Goal: Task Accomplishment & Management: Use online tool/utility

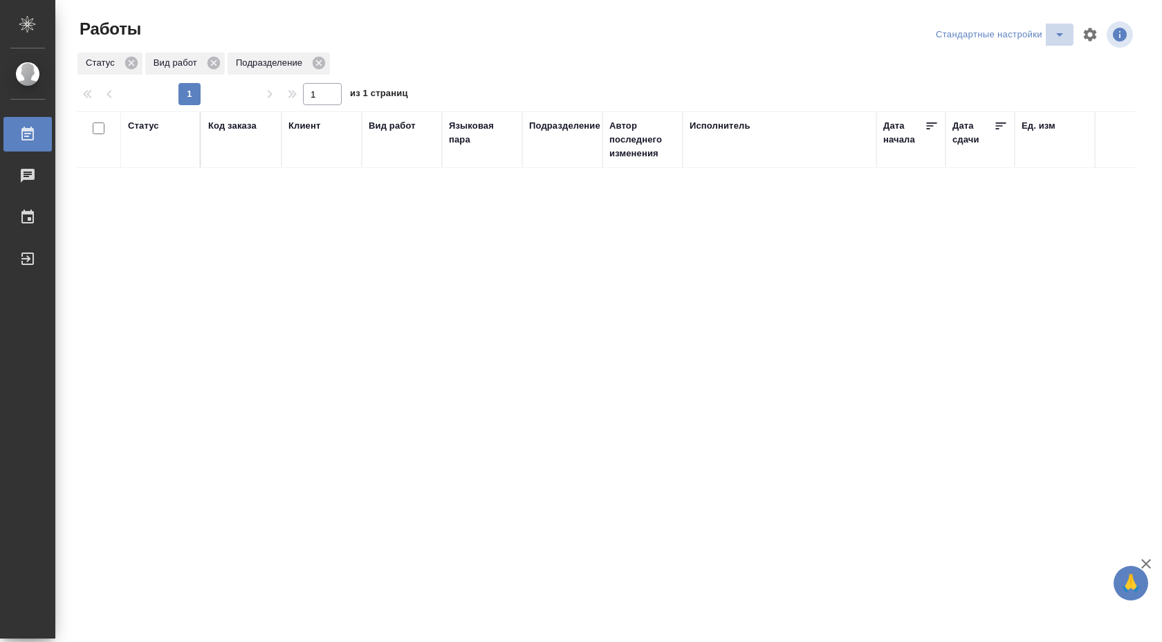
click at [1052, 31] on icon "split button" at bounding box center [1059, 34] width 17 height 17
click at [998, 59] on li "В работе" at bounding box center [1000, 62] width 145 height 22
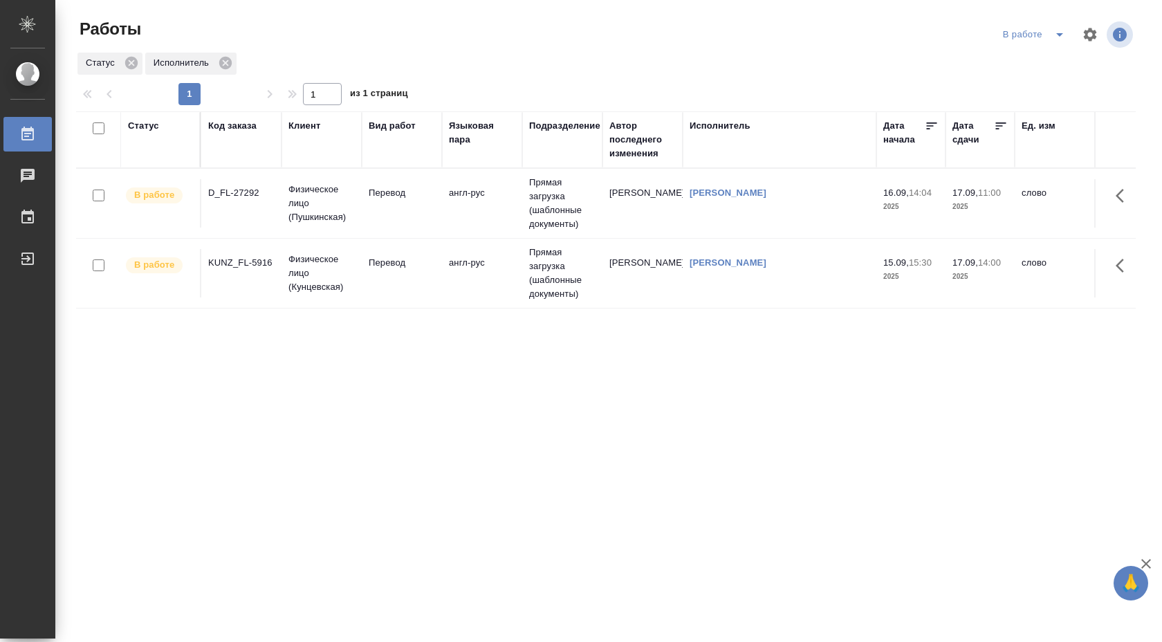
click at [445, 259] on td "англ-рус" at bounding box center [482, 273] width 80 height 48
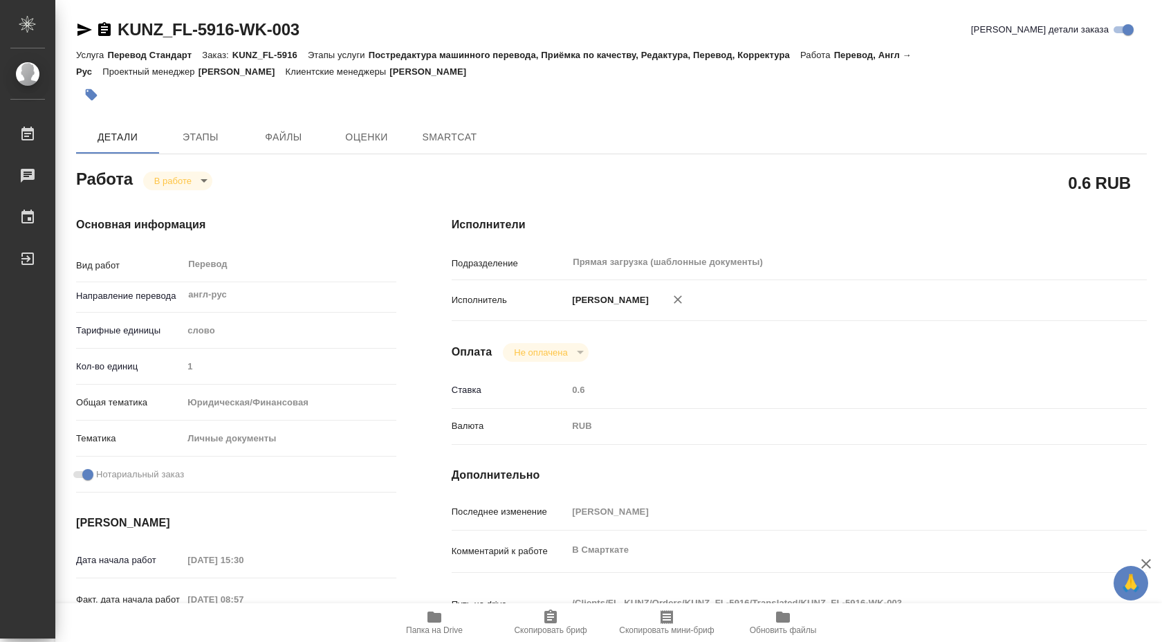
type textarea "x"
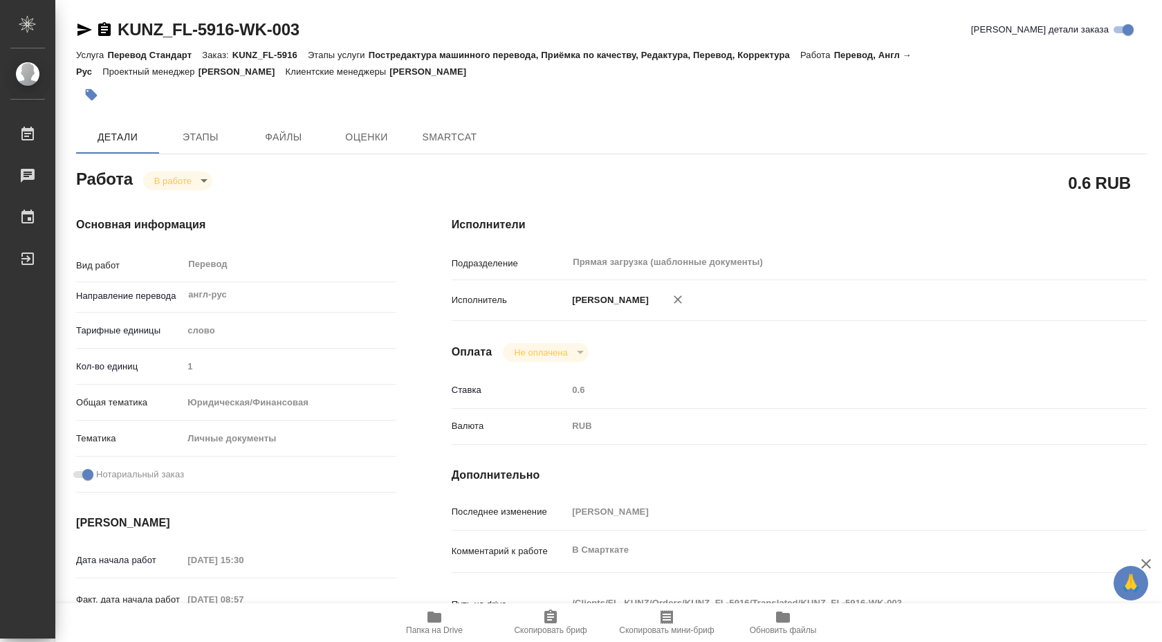
type textarea "x"
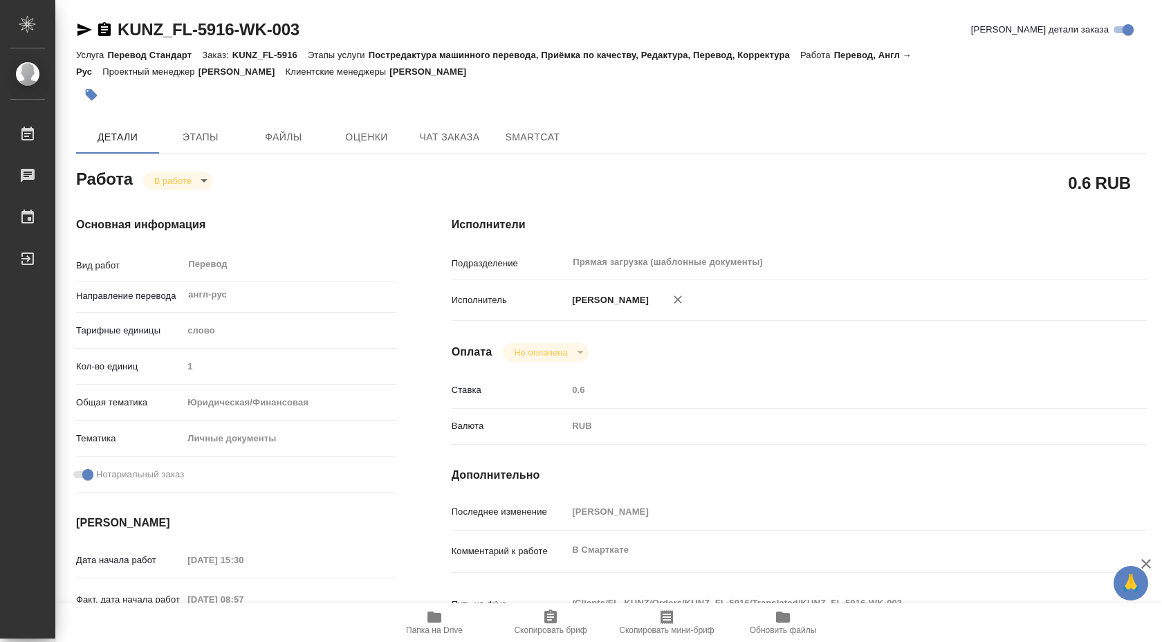
type textarea "x"
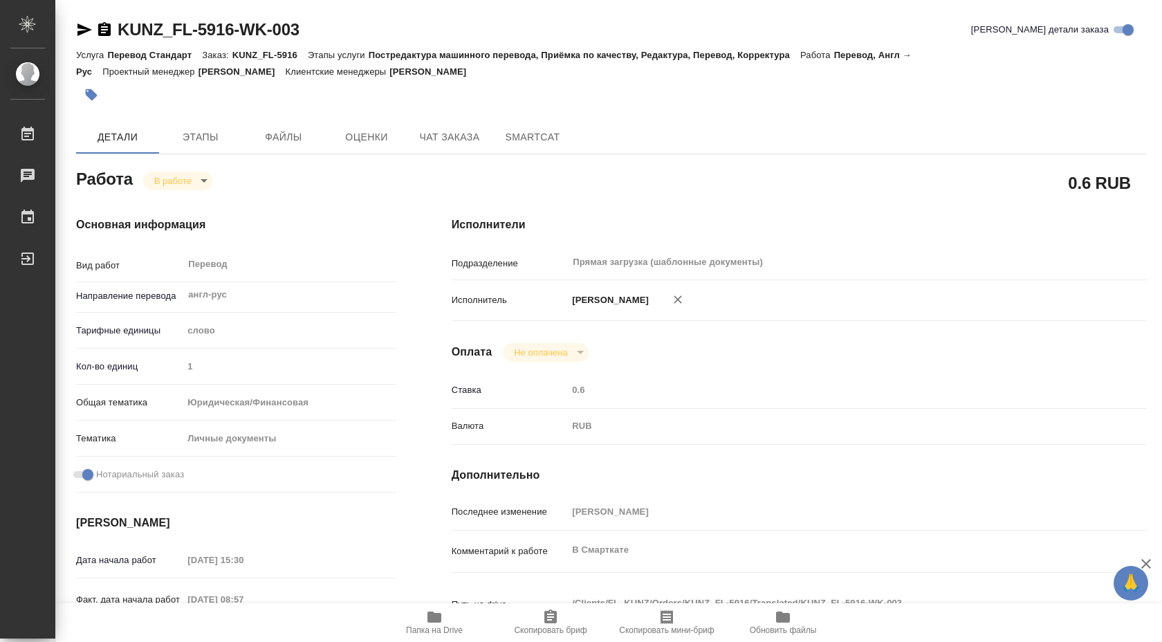
type textarea "x"
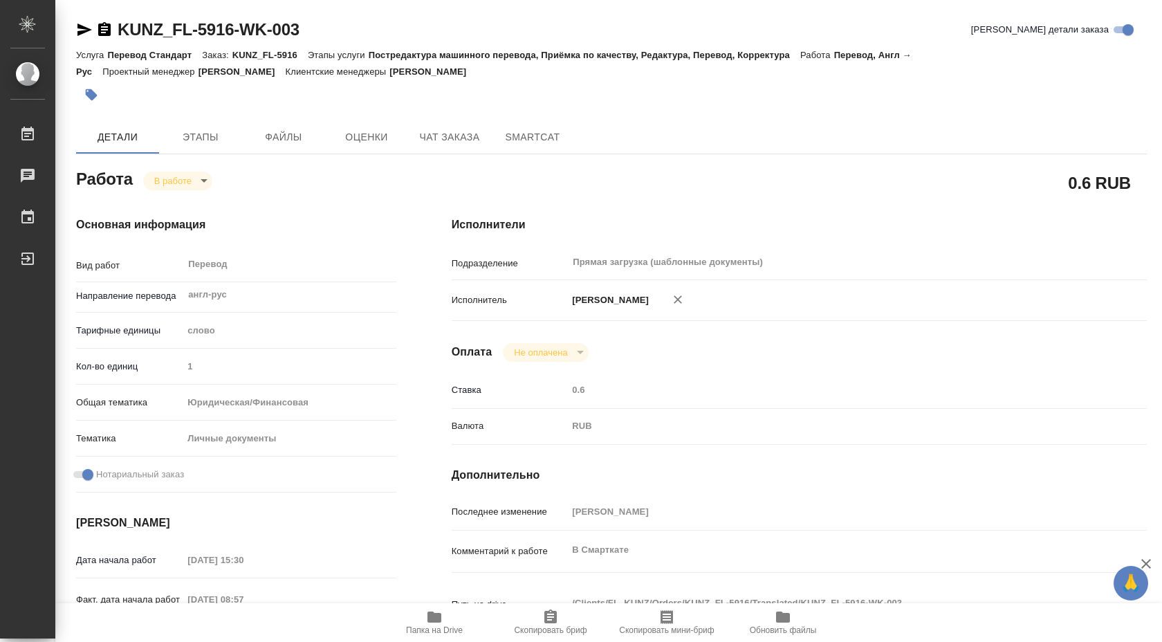
click at [415, 610] on span "Папка на Drive" at bounding box center [434, 621] width 100 height 26
